Goal: Task Accomplishment & Management: Use online tool/utility

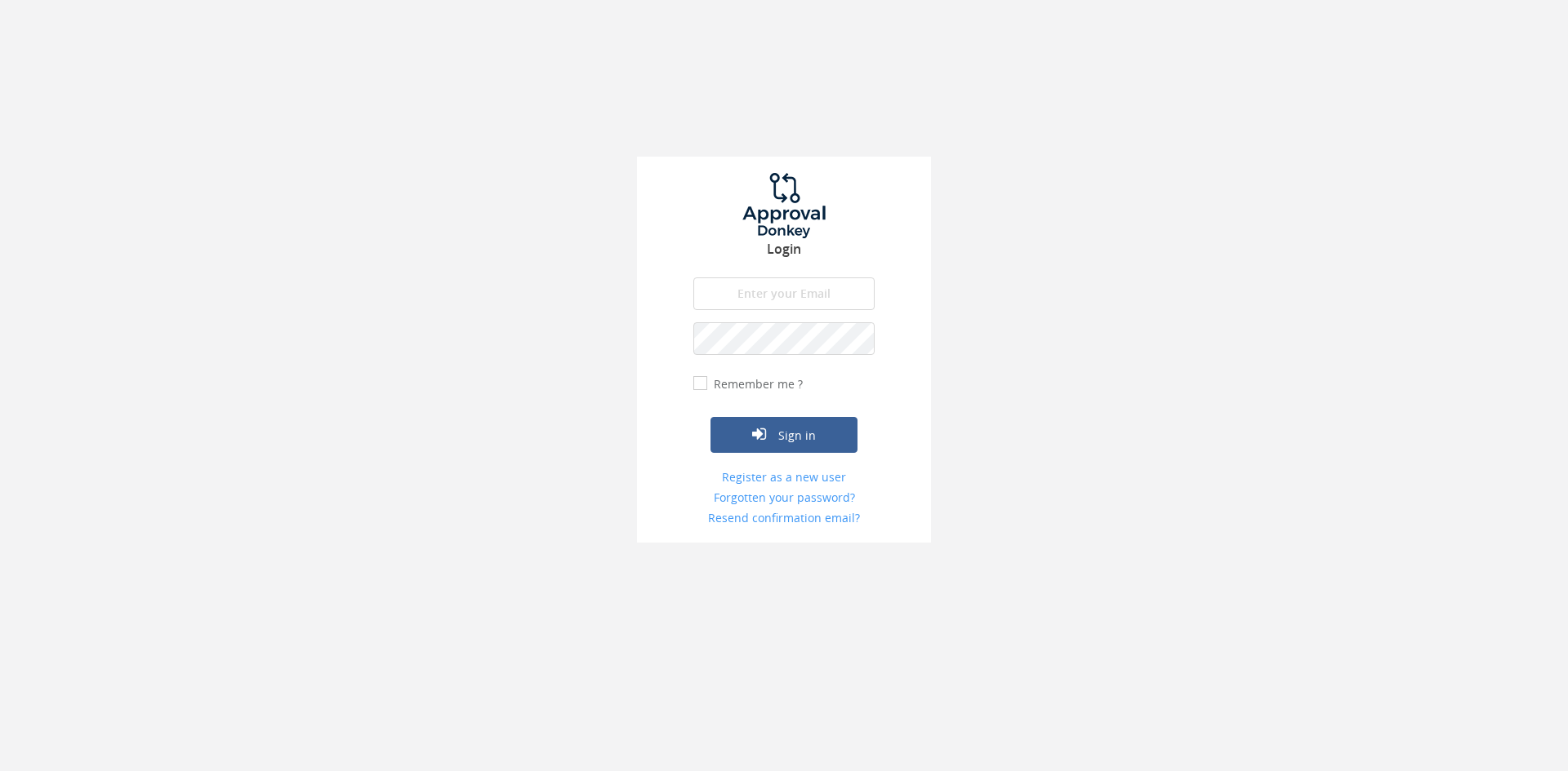
click at [745, 289] on input "email" at bounding box center [784, 294] width 181 height 32
type input "[EMAIL_ADDRESS][DOMAIN_NAME]"
click at [710, 417] on button "Sign in" at bounding box center [784, 435] width 147 height 36
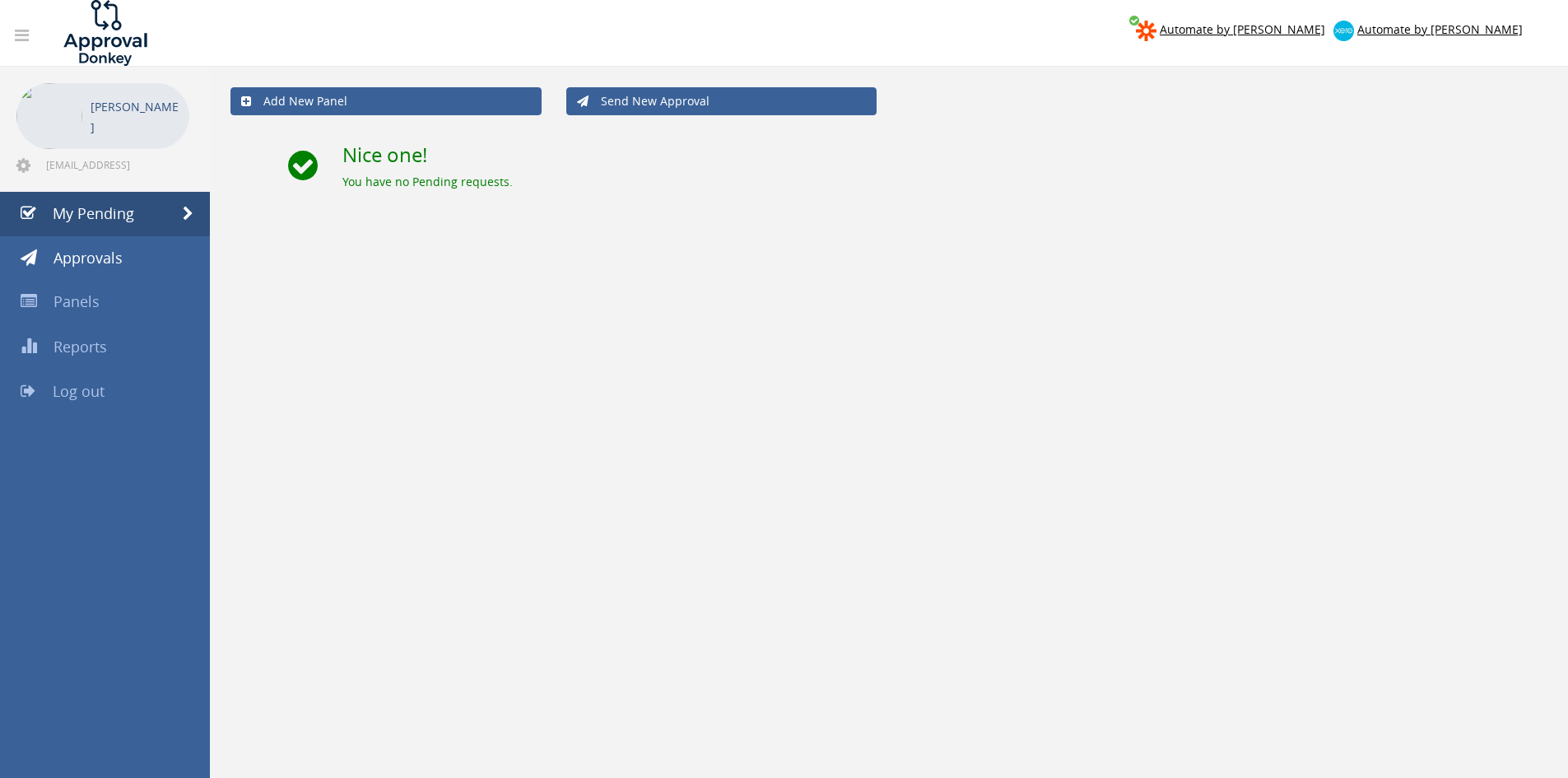
click at [109, 401] on link "Log out" at bounding box center [105, 392] width 210 height 44
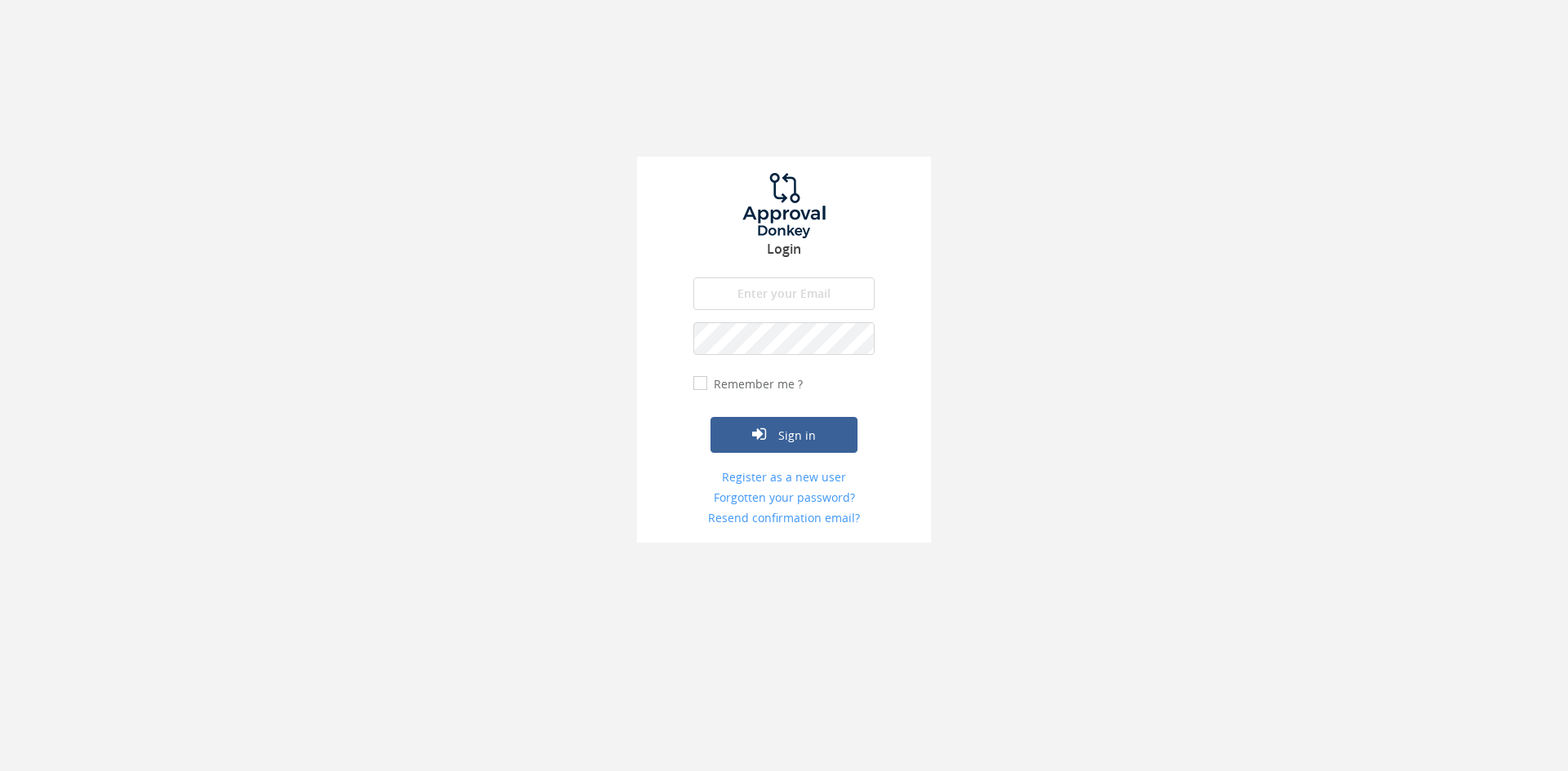
click at [792, 295] on input "email" at bounding box center [784, 294] width 181 height 32
type input "[EMAIL_ADDRESS][DOMAIN_NAME]"
click at [710, 417] on button "Sign in" at bounding box center [784, 435] width 147 height 36
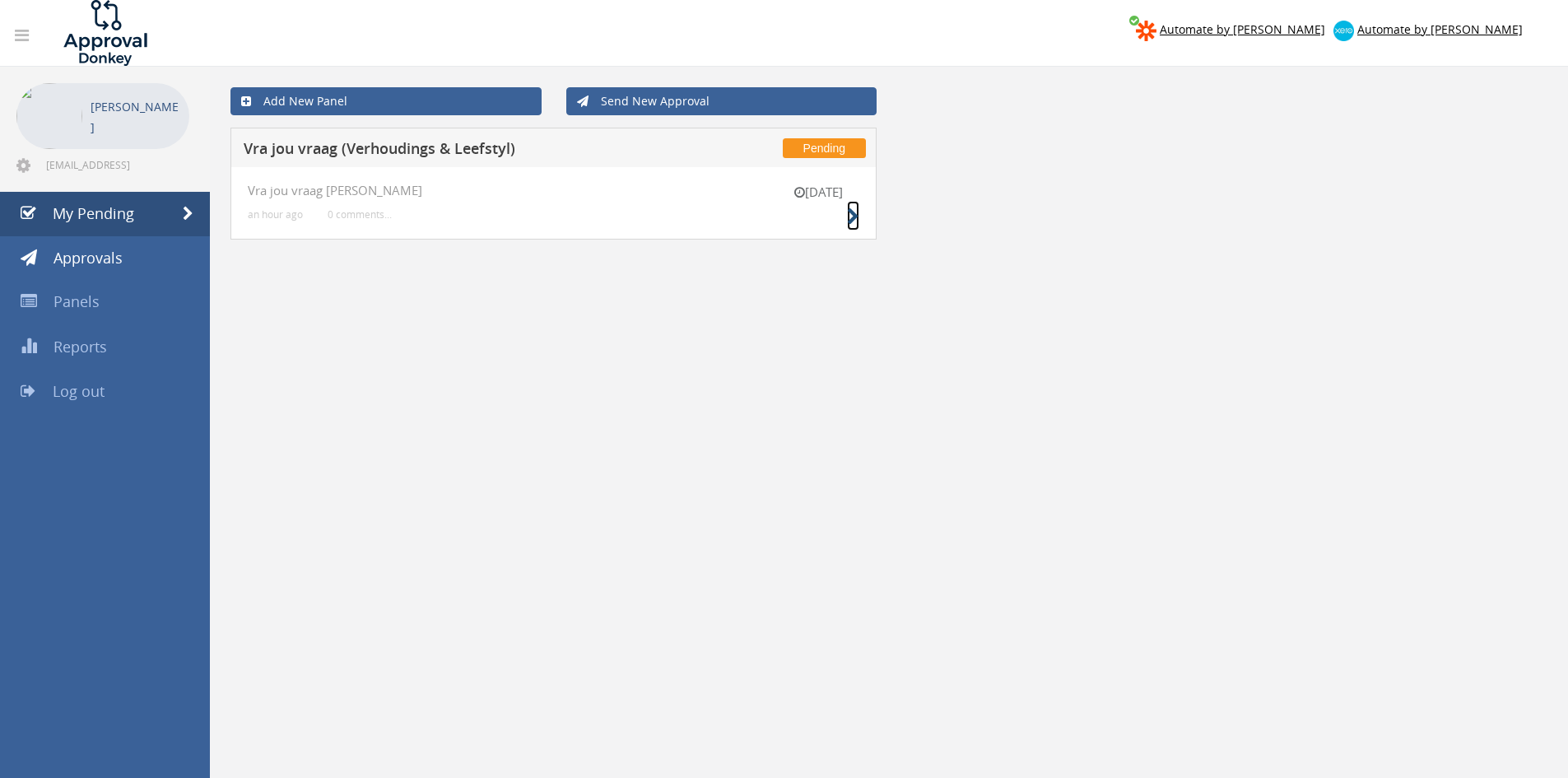
click at [848, 211] on icon at bounding box center [854, 216] width 13 height 17
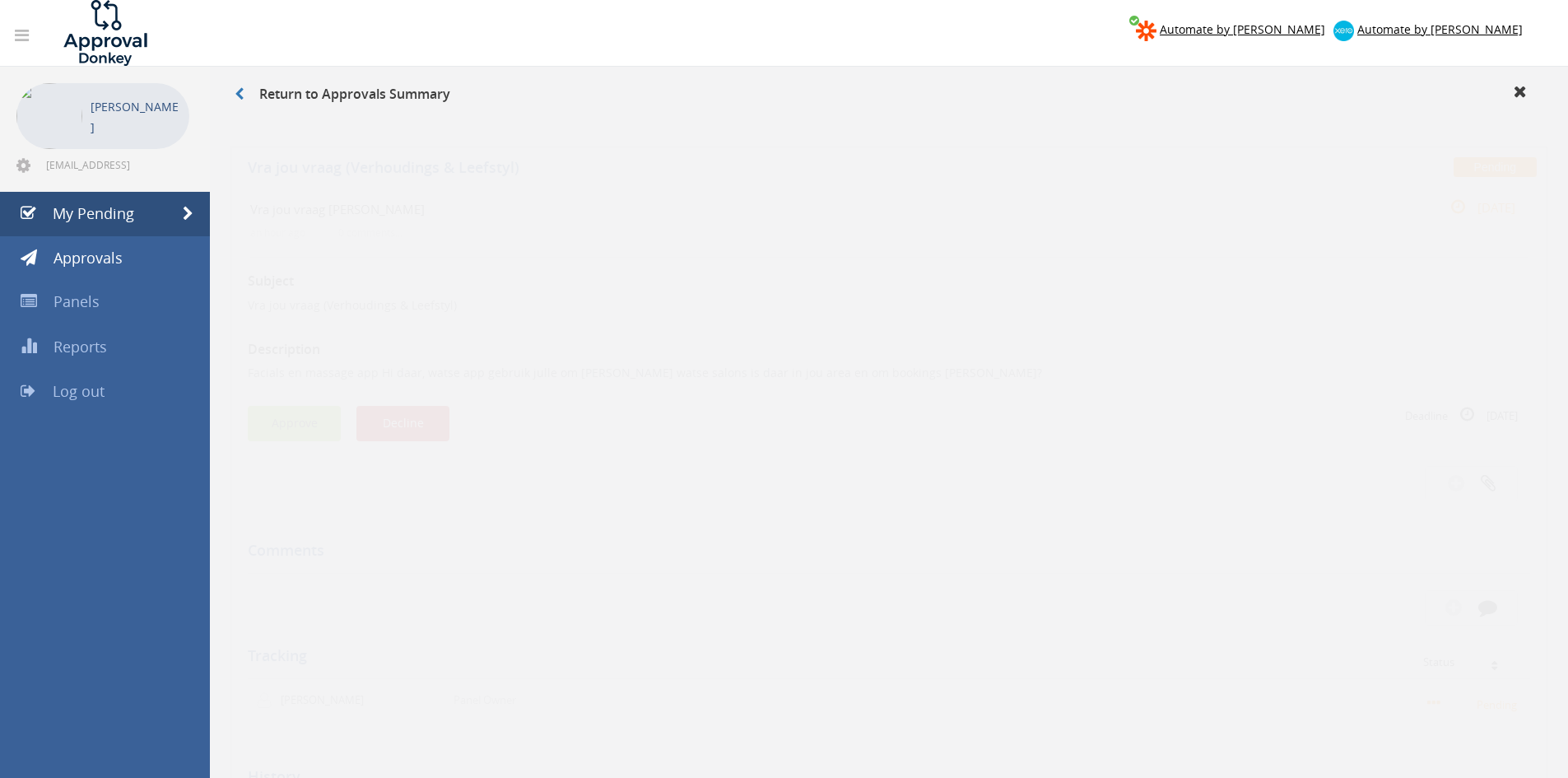
click at [293, 406] on button "Approve" at bounding box center [294, 407] width 93 height 35
